Goal: Information Seeking & Learning: Learn about a topic

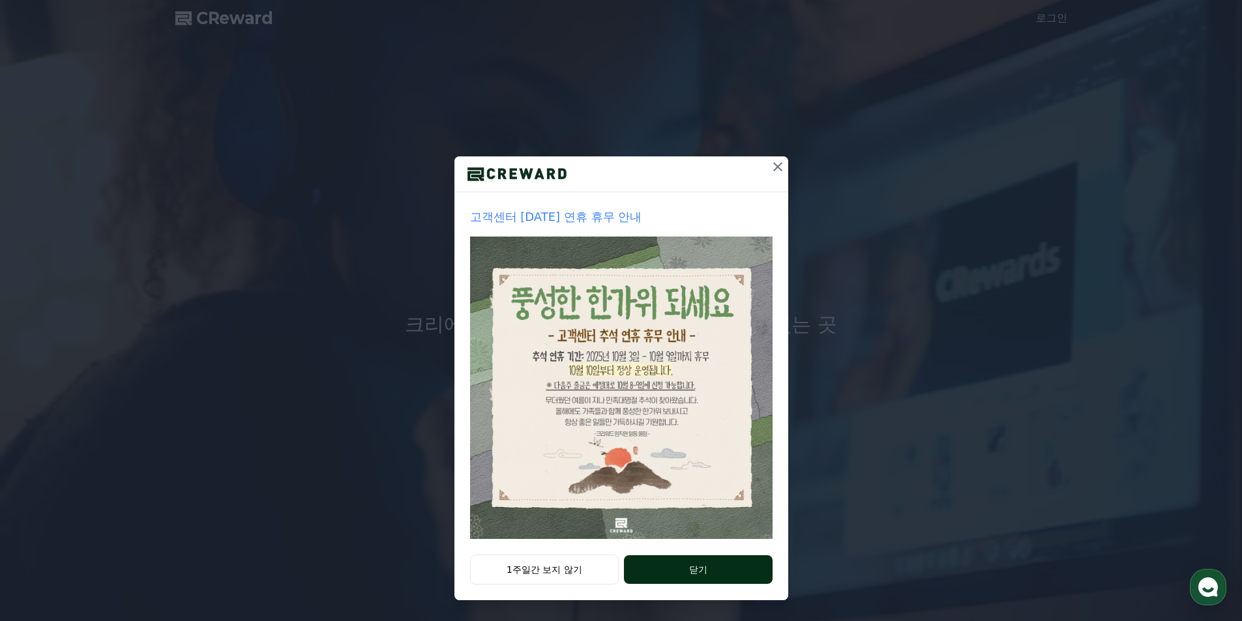
click at [695, 567] on button "닫기" at bounding box center [698, 570] width 148 height 29
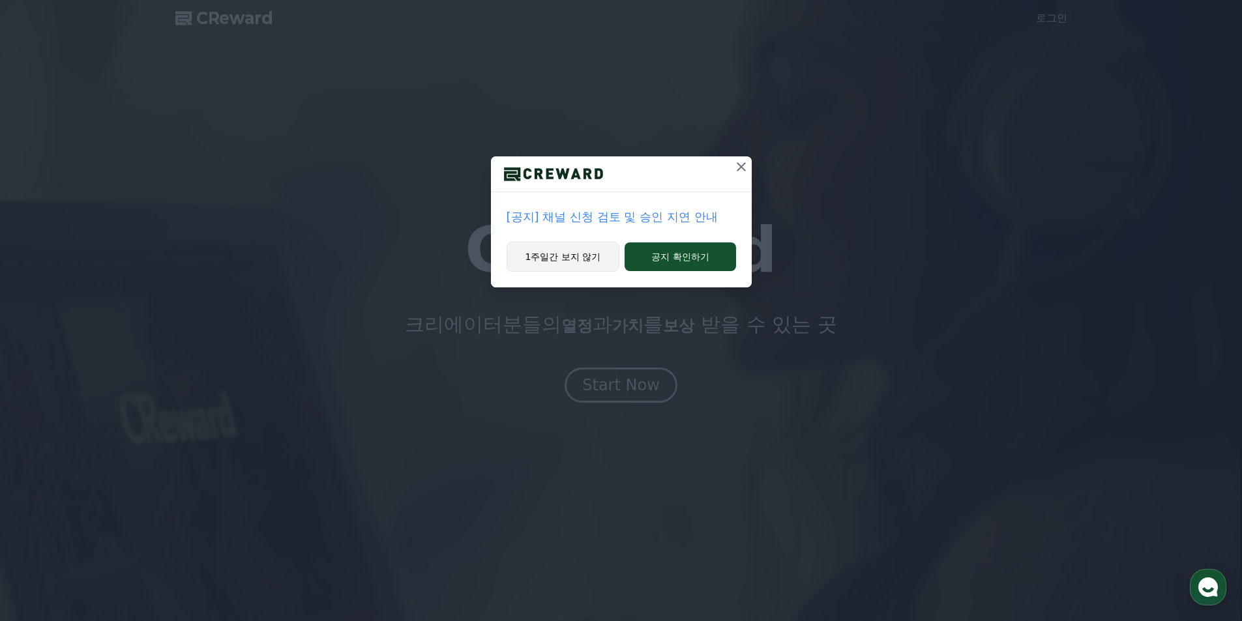
click at [570, 255] on button "1주일간 보지 않기" at bounding box center [563, 257] width 113 height 30
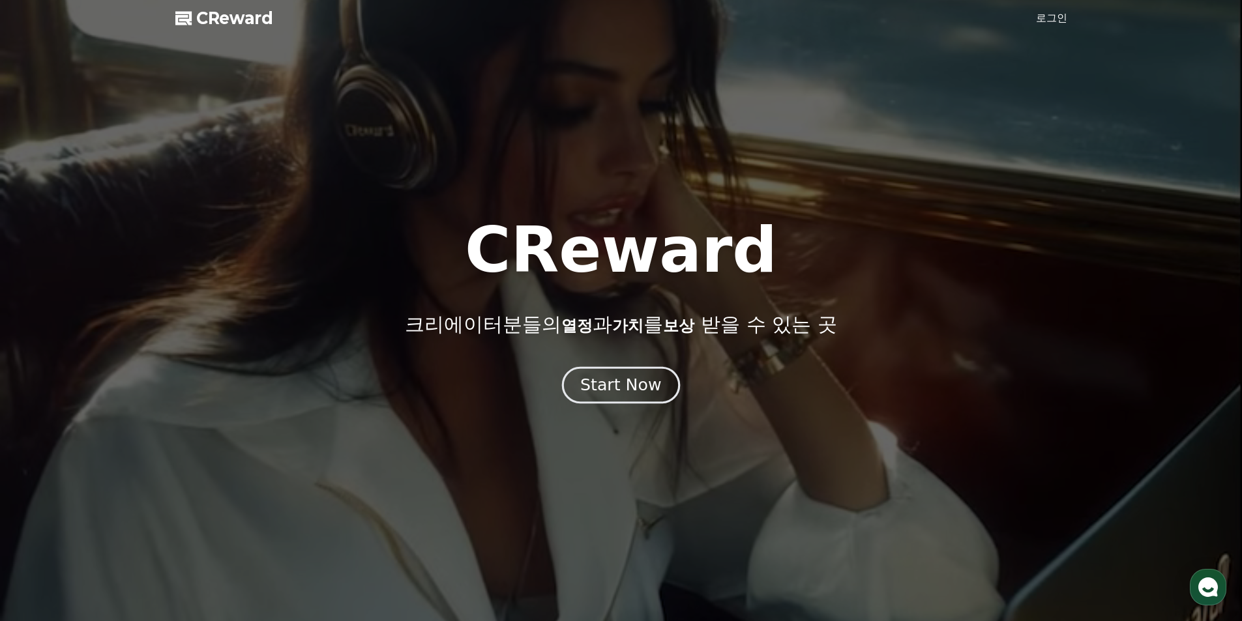
click at [618, 389] on div "Start Now" at bounding box center [620, 385] width 81 height 22
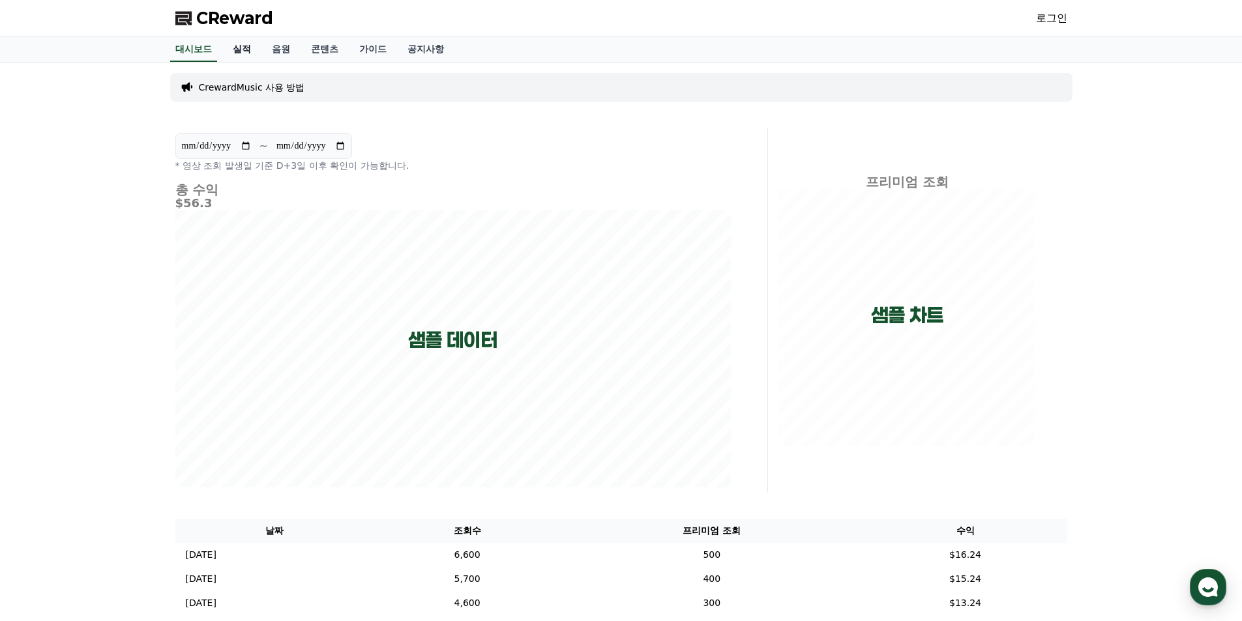
click at [242, 40] on link "실적" at bounding box center [241, 49] width 39 height 25
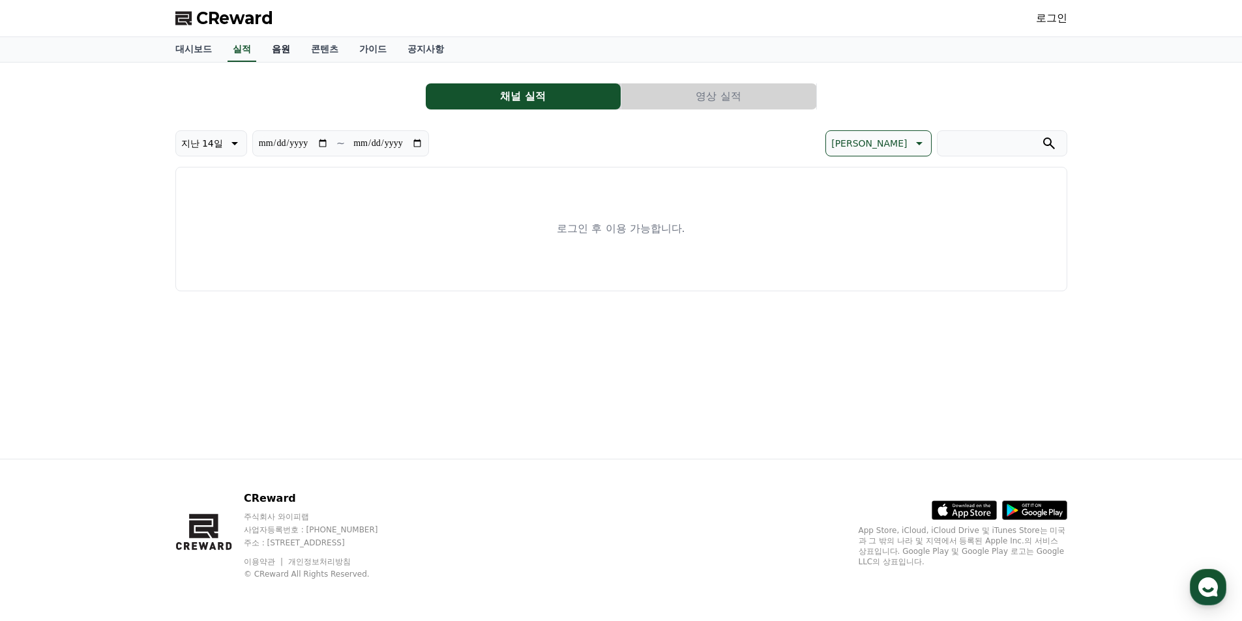
click at [277, 43] on link "음원" at bounding box center [280, 49] width 39 height 25
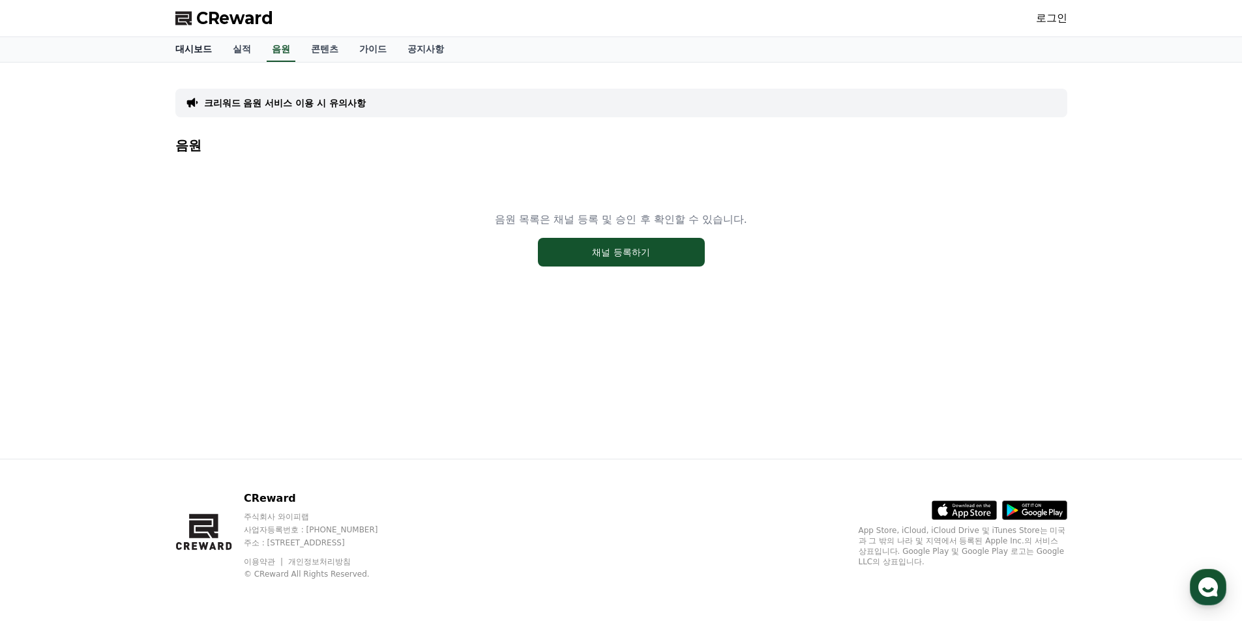
click at [196, 50] on link "대시보드" at bounding box center [193, 49] width 57 height 25
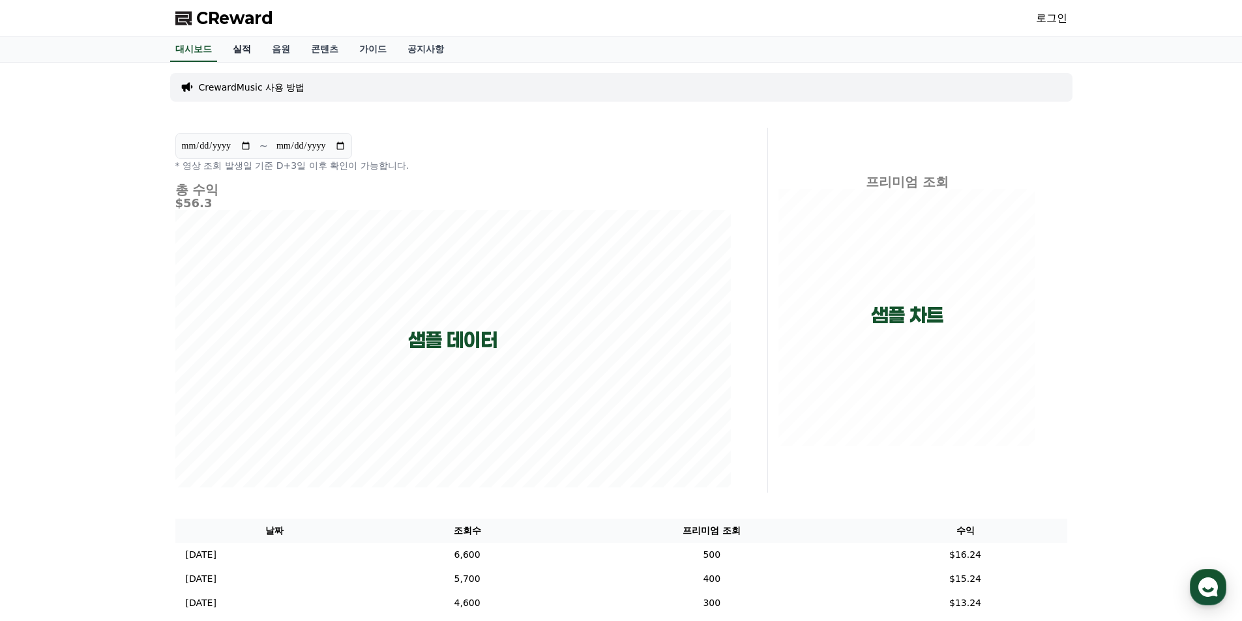
click at [237, 56] on link "실적" at bounding box center [241, 49] width 39 height 25
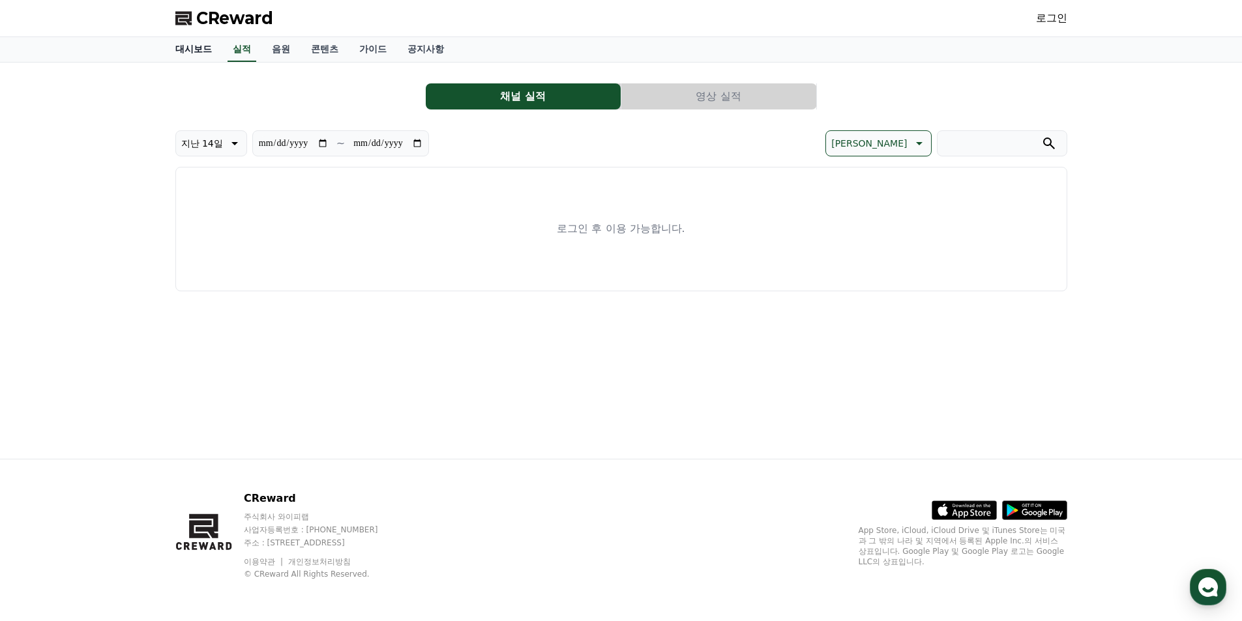
click at [211, 50] on link "대시보드" at bounding box center [193, 49] width 57 height 25
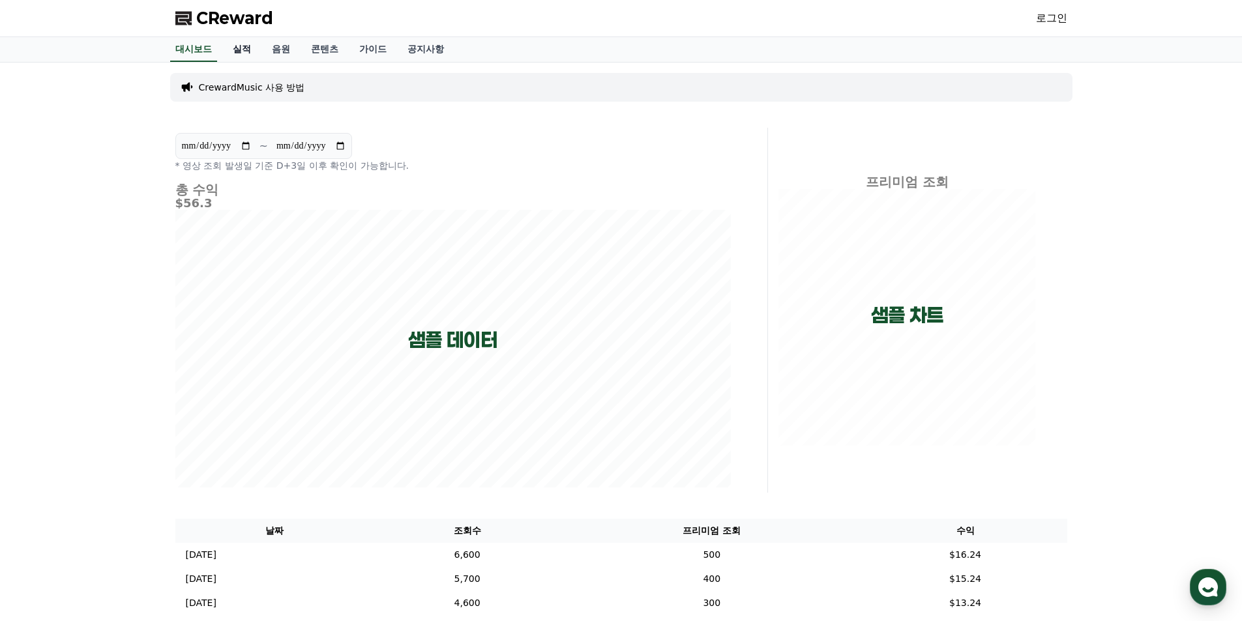
click at [253, 50] on link "실적" at bounding box center [241, 49] width 39 height 25
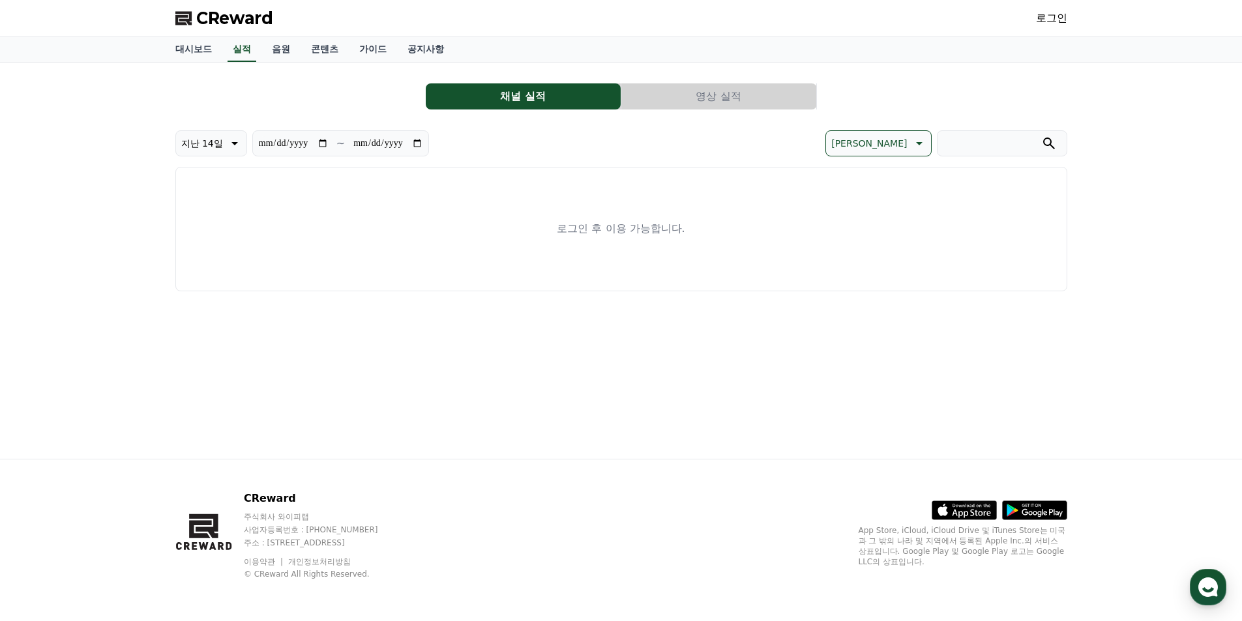
click at [1049, 20] on link "로그인" at bounding box center [1051, 18] width 31 height 16
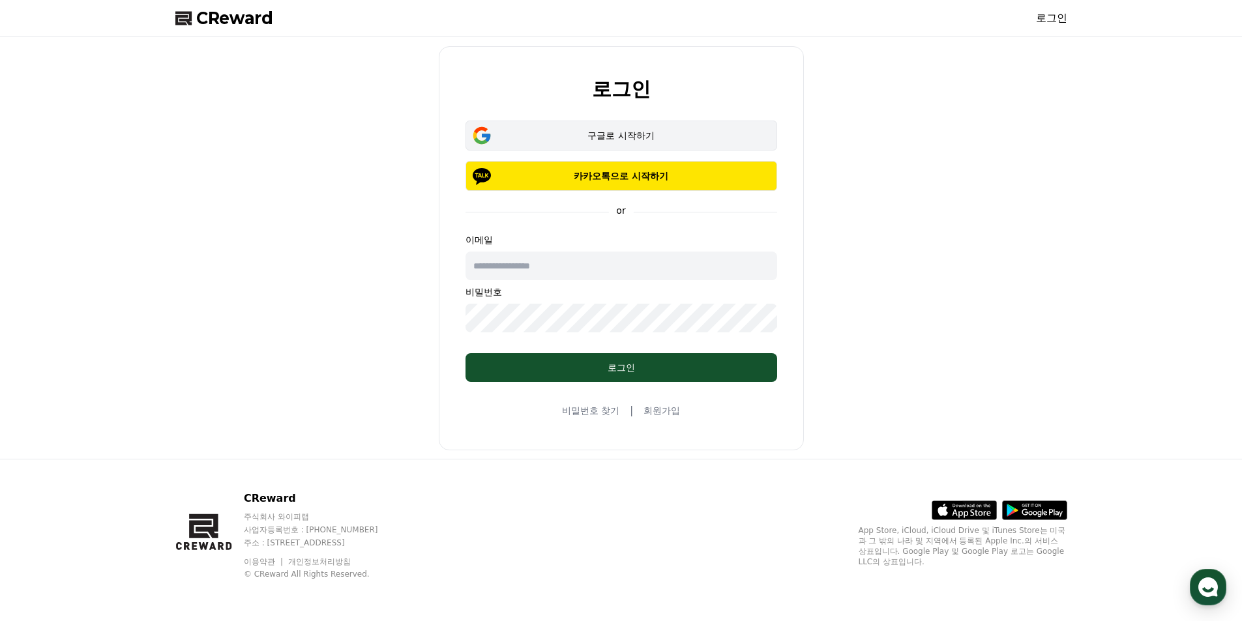
click at [589, 137] on div "구글로 시작하기" at bounding box center [622, 135] width 274 height 13
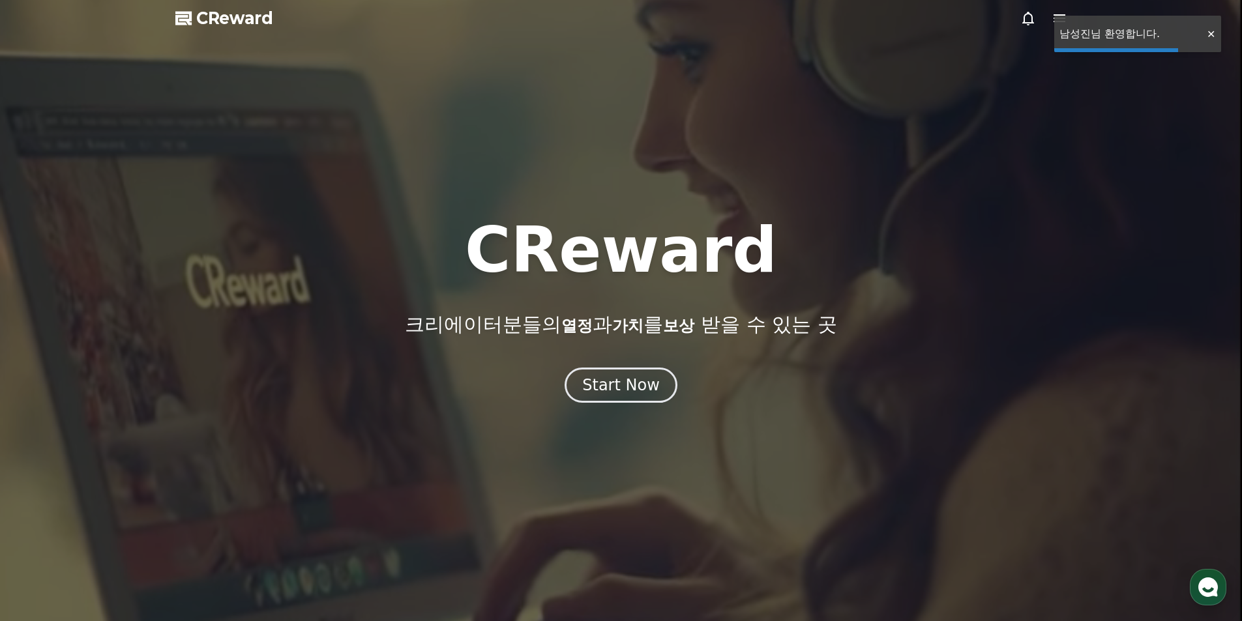
click at [627, 370] on button "Start Now" at bounding box center [621, 385] width 113 height 35
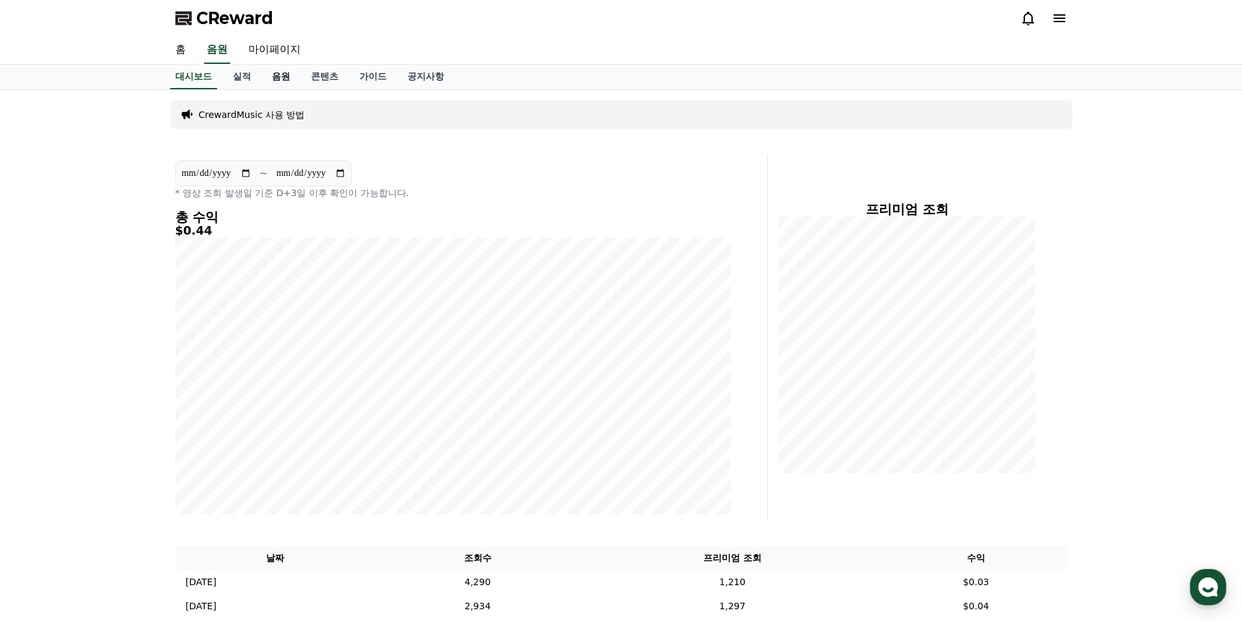
click at [290, 82] on link "음원" at bounding box center [280, 77] width 39 height 25
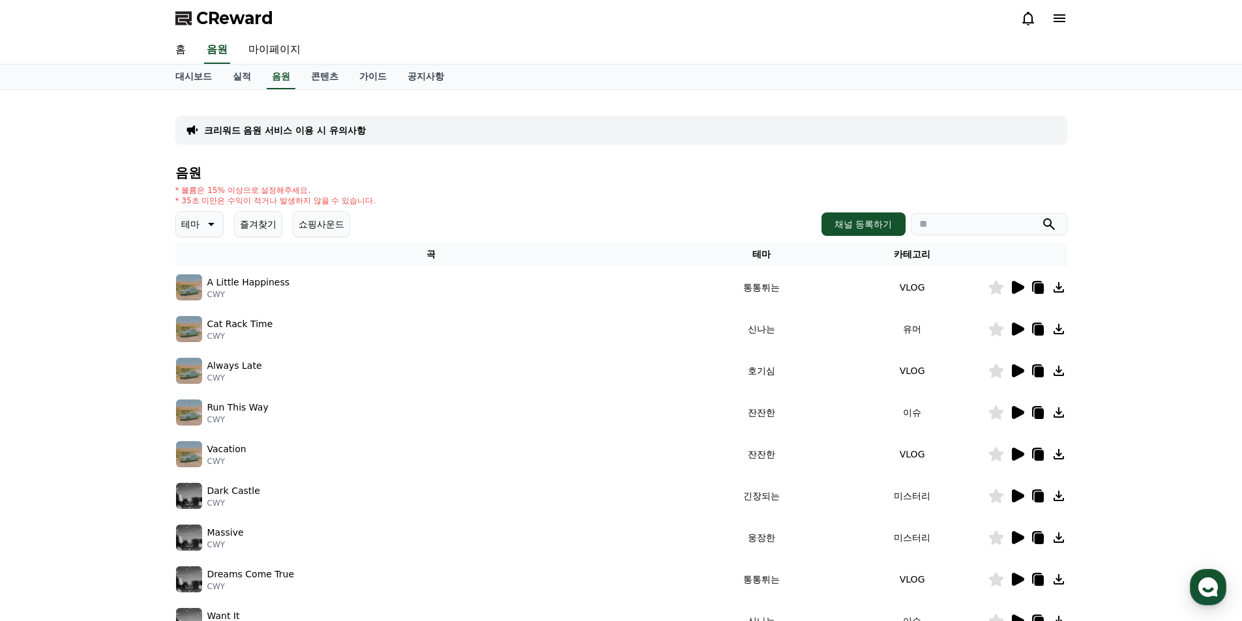
click at [207, 230] on icon at bounding box center [210, 224] width 16 height 16
click at [212, 313] on button "분위기있는" at bounding box center [205, 305] width 56 height 29
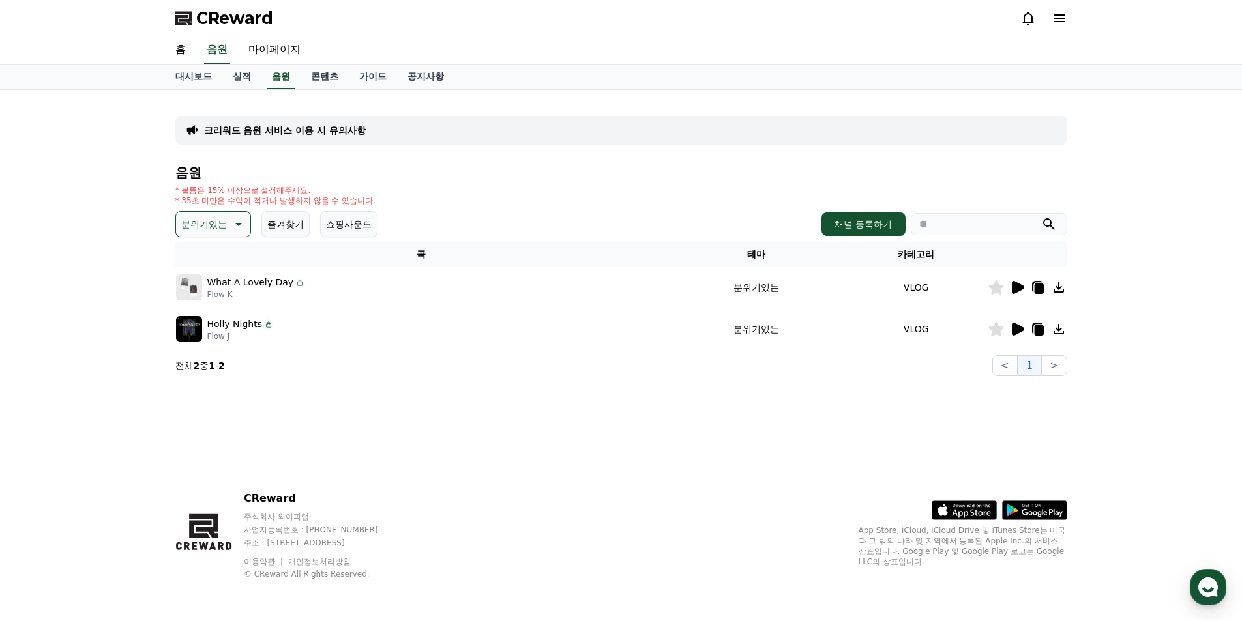
click at [1020, 325] on icon at bounding box center [1017, 329] width 16 height 16
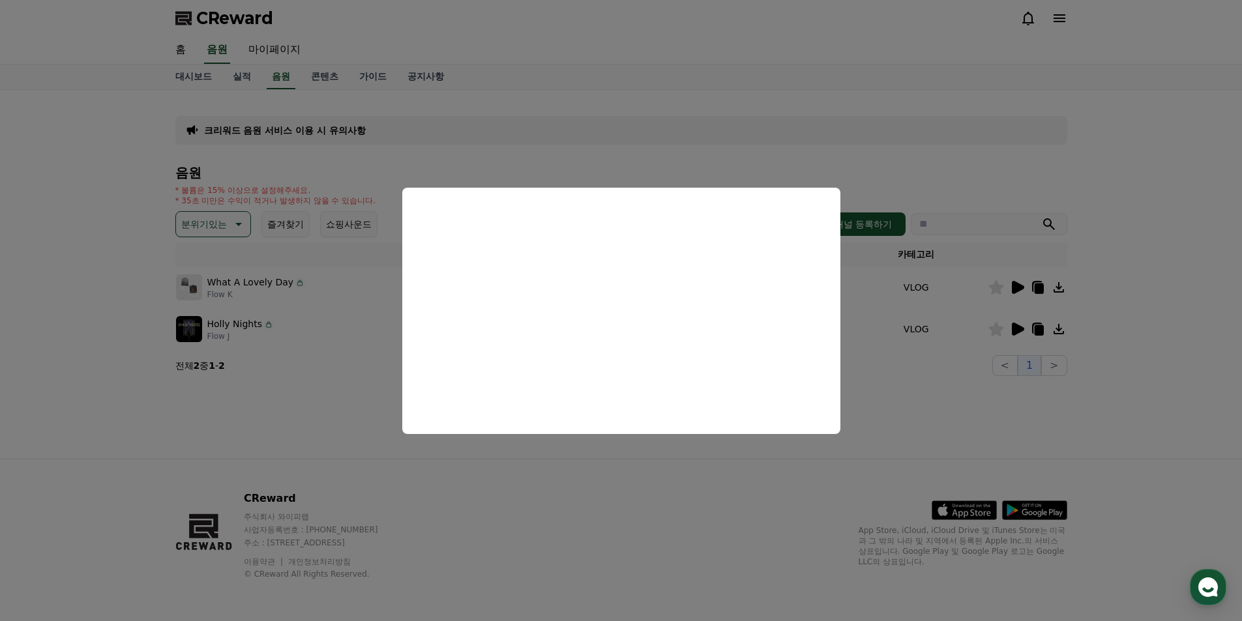
click at [936, 397] on button "close modal" at bounding box center [621, 310] width 1242 height 621
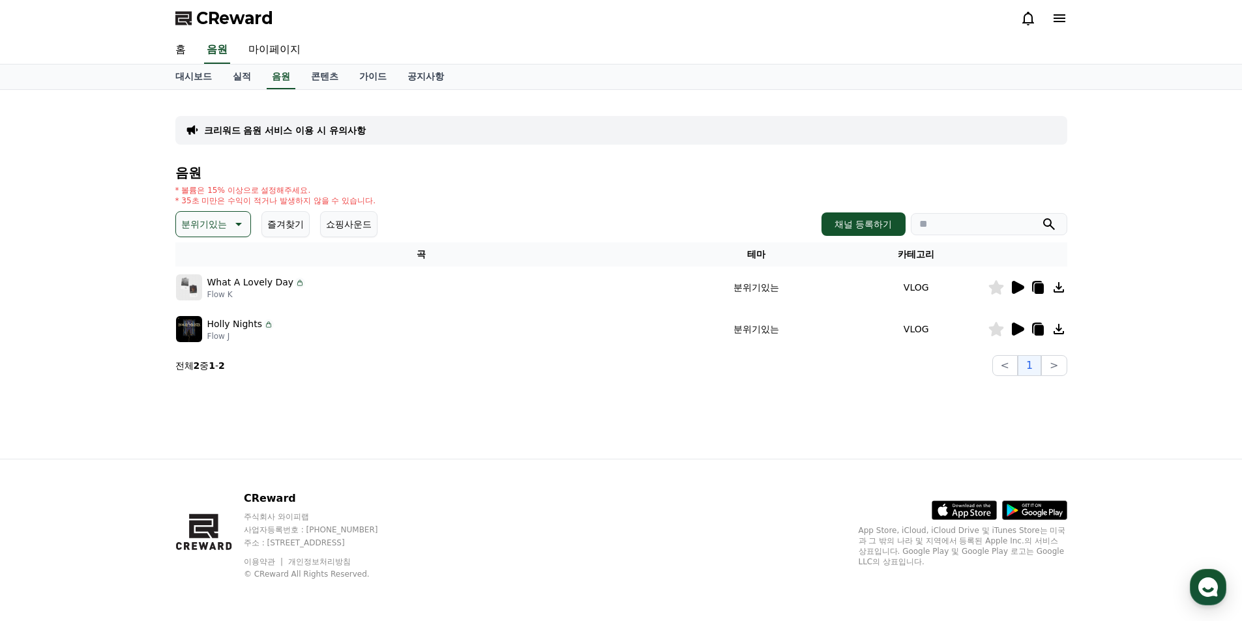
click at [1015, 280] on icon at bounding box center [1017, 288] width 16 height 16
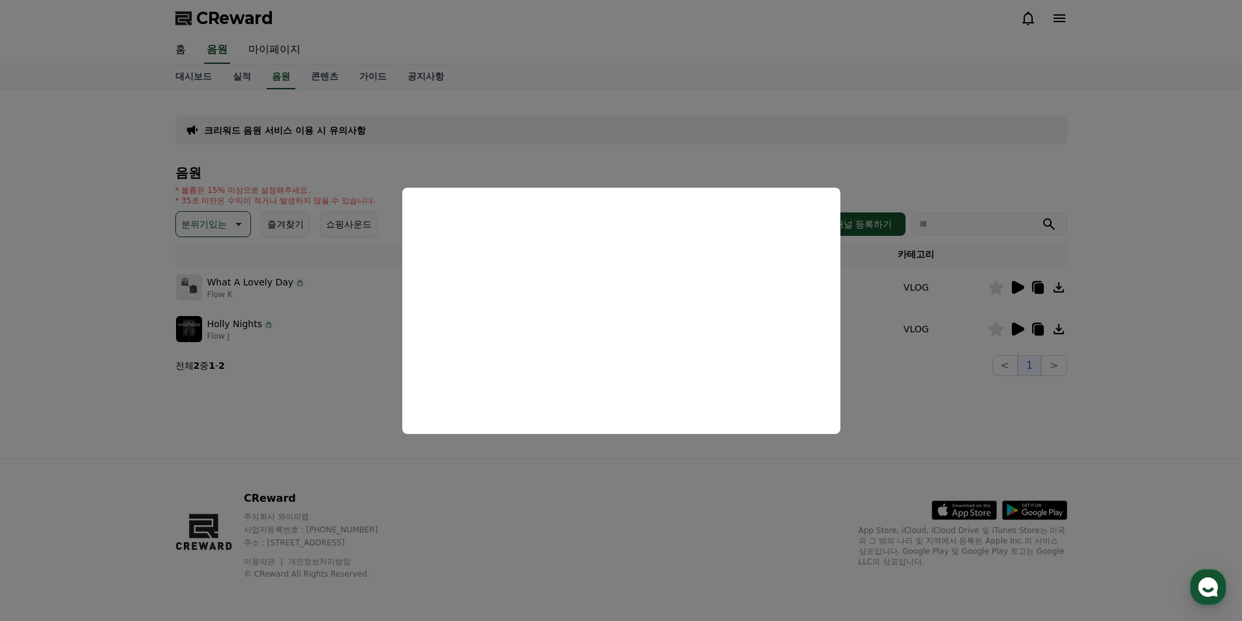
click at [863, 297] on button "close modal" at bounding box center [621, 310] width 1242 height 621
